Goal: Information Seeking & Learning: Learn about a topic

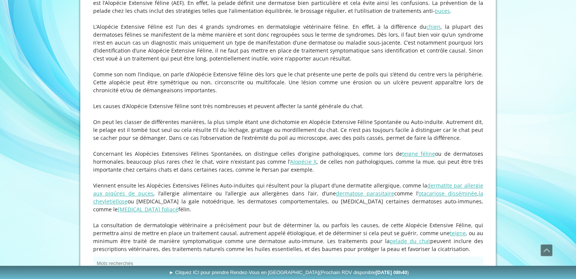
scroll to position [492, 0]
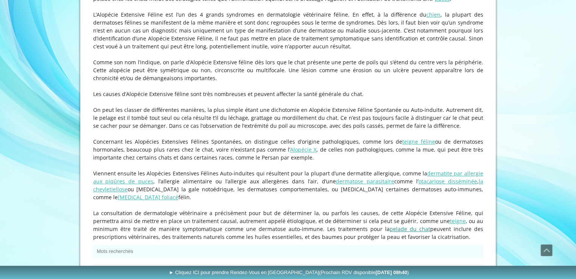
drag, startPoint x: 98, startPoint y: 25, endPoint x: 370, endPoint y: 226, distance: 338.3
click at [390, 226] on link "pelade du chat" at bounding box center [410, 229] width 41 height 7
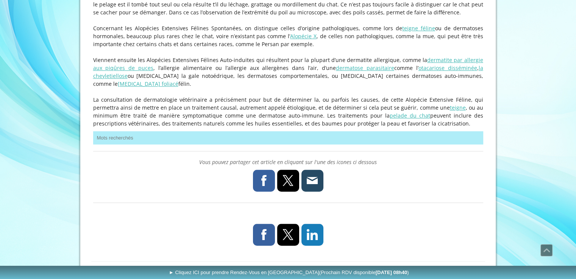
scroll to position [635, 0]
